Goal: Book appointment/travel/reservation

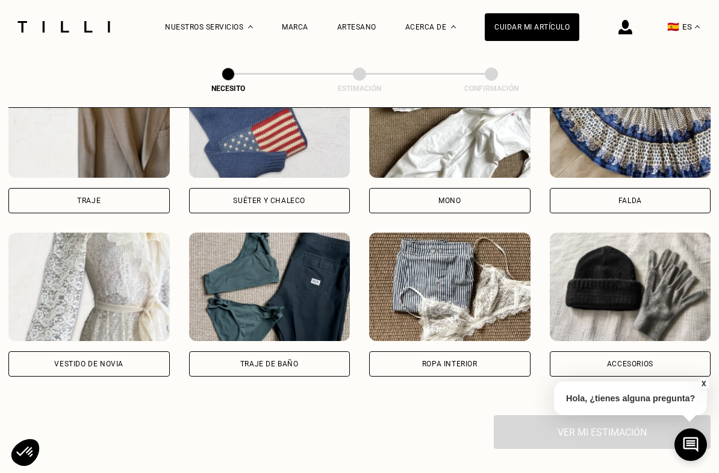
scroll to position [778, 0]
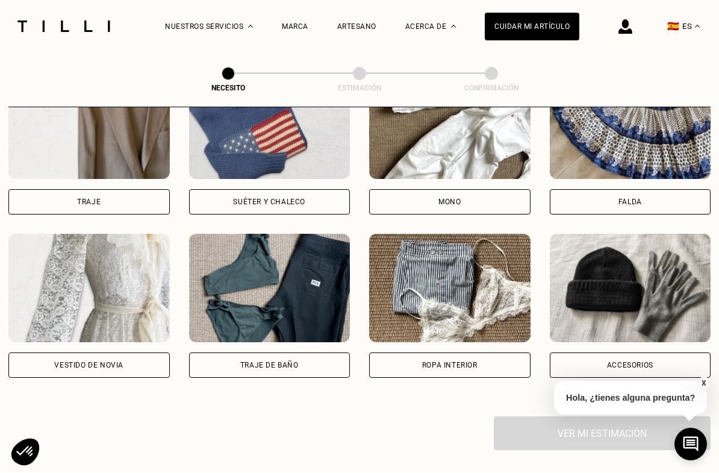
click at [98, 374] on div "Vestido de novia" at bounding box center [88, 365] width 161 height 25
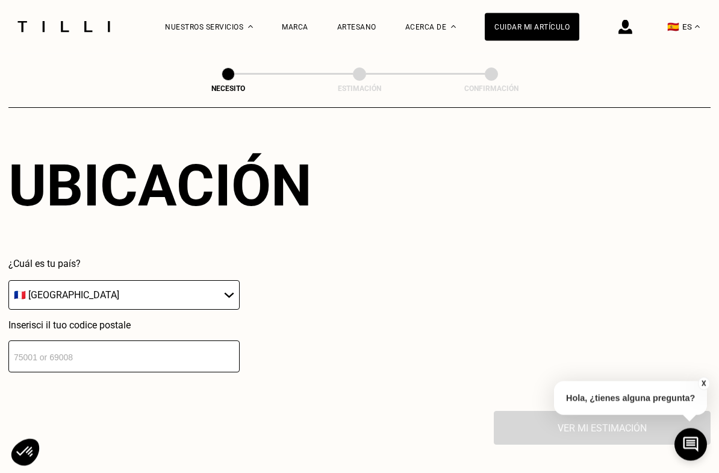
scroll to position [1087, 0]
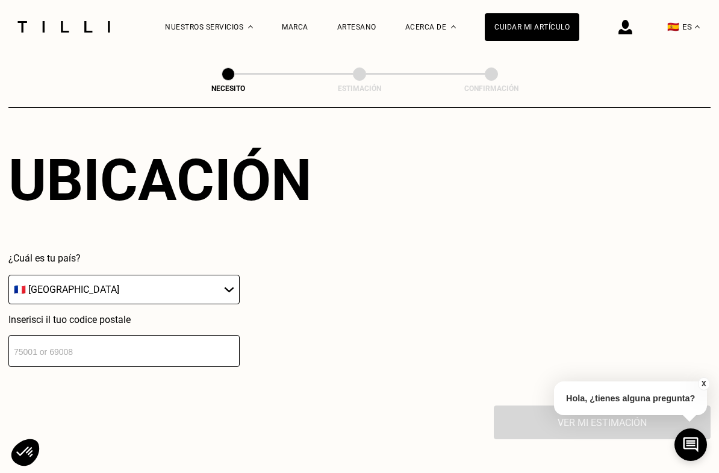
click at [75, 294] on select "🇩🇪 [GEOGRAPHIC_DATA] 🇦🇹 [GEOGRAPHIC_DATA] 🇧🇪 [GEOGRAPHIC_DATA] 🇧🇬 [GEOGRAPHIC_D…" at bounding box center [123, 289] width 231 height 29
select select "ES"
click at [90, 360] on input "number" at bounding box center [123, 351] width 231 height 32
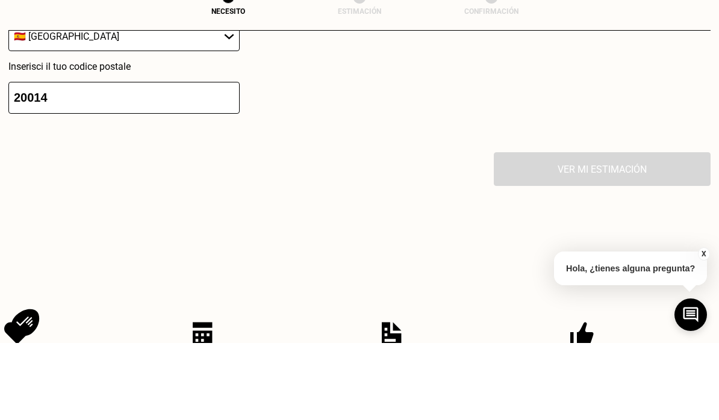
scroll to position [1289, 0]
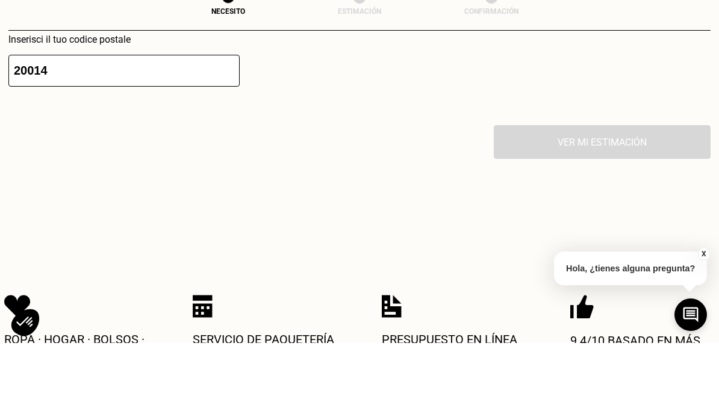
type input "20014"
click at [619, 202] on div "Ver mi estimación" at bounding box center [359, 219] width 702 height 34
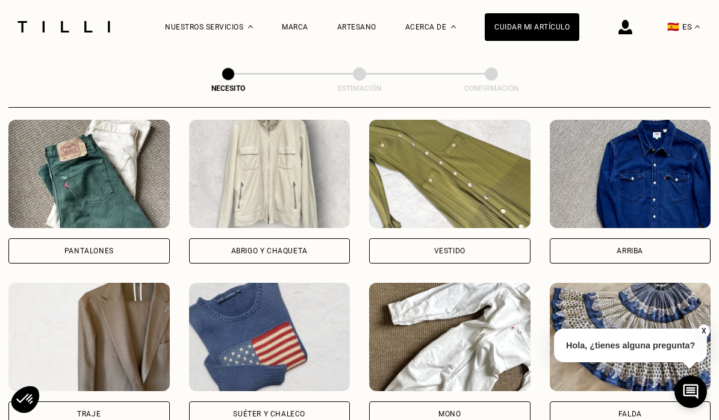
scroll to position [555, 0]
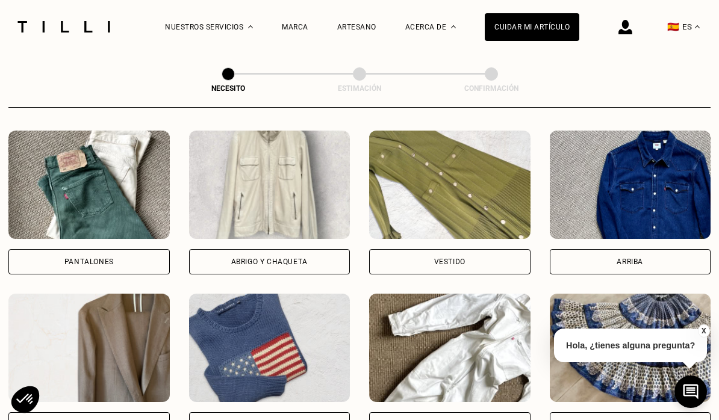
click at [92, 182] on img at bounding box center [88, 185] width 161 height 108
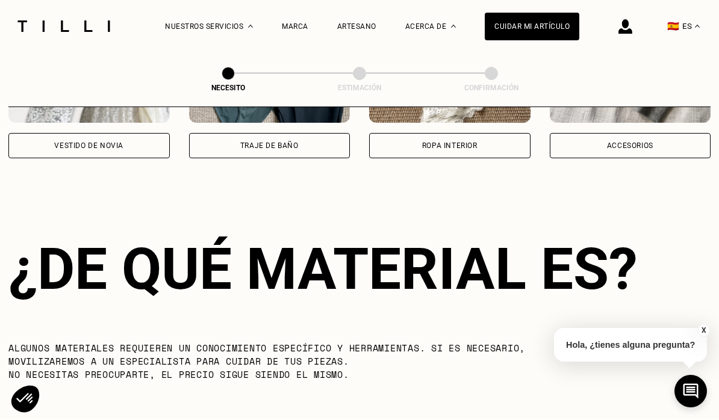
scroll to position [1061, 0]
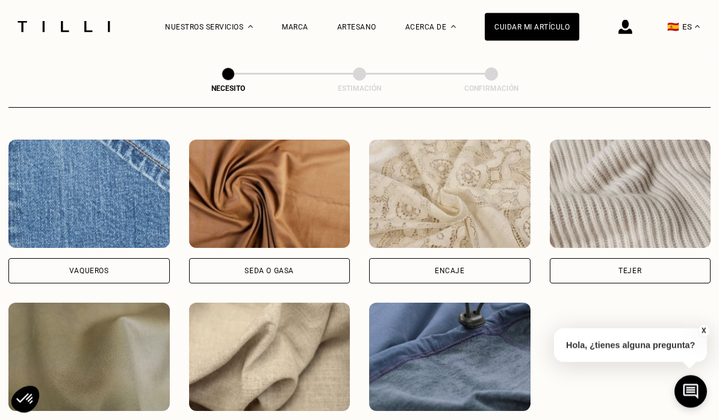
click at [88, 215] on img at bounding box center [88, 194] width 161 height 108
select select "ES"
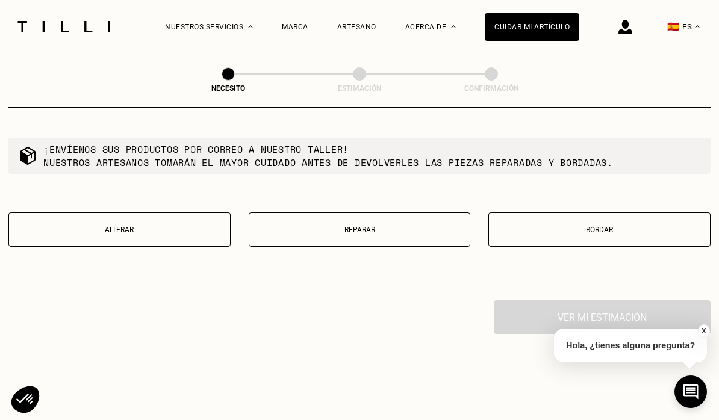
scroll to position [2133, 0]
click at [93, 234] on p "Alterar" at bounding box center [119, 230] width 209 height 8
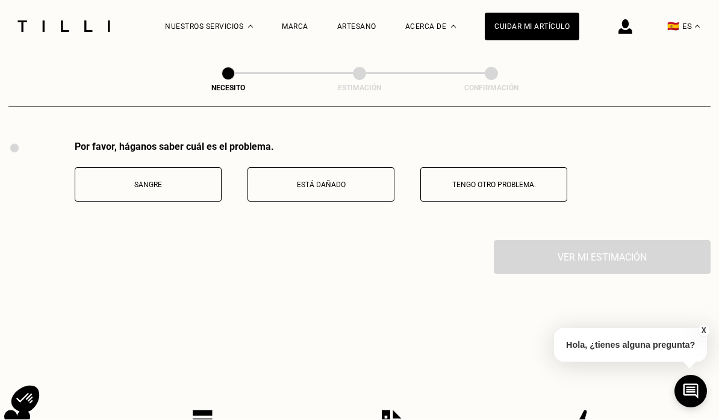
scroll to position [2315, 0]
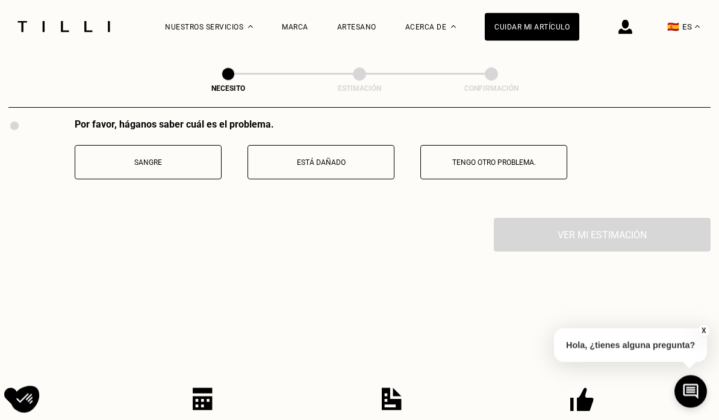
click at [305, 180] on button "Está dañado" at bounding box center [320, 163] width 147 height 34
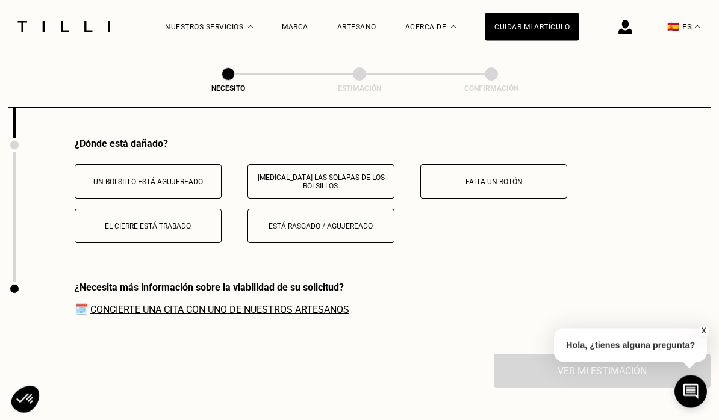
scroll to position [2415, 0]
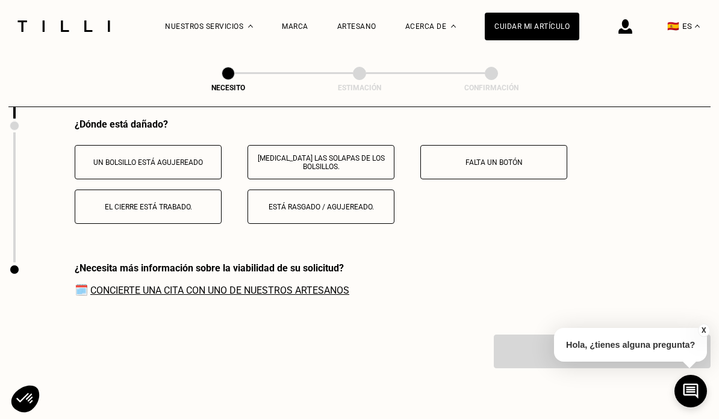
click at [281, 172] on p "[MEDICAL_DATA] las solapas de los bolsillos." at bounding box center [321, 163] width 134 height 17
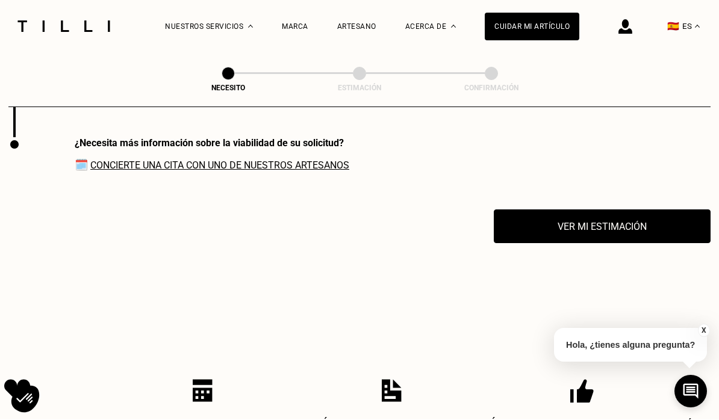
scroll to position [2558, 0]
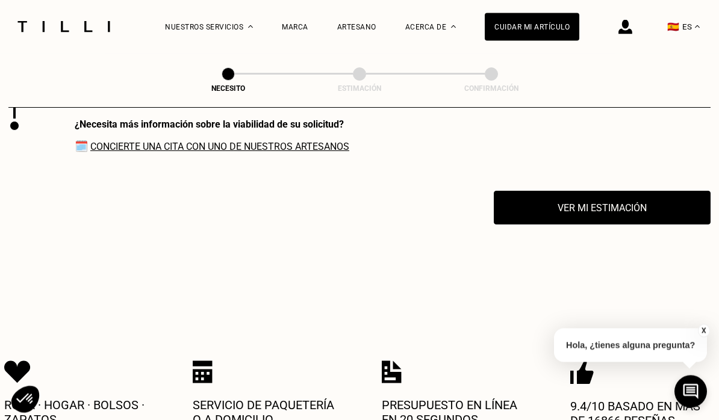
click at [173, 153] on link "Concierte una cita con uno de nuestros artesanos" at bounding box center [219, 146] width 259 height 11
